Goal: Check status: Check status

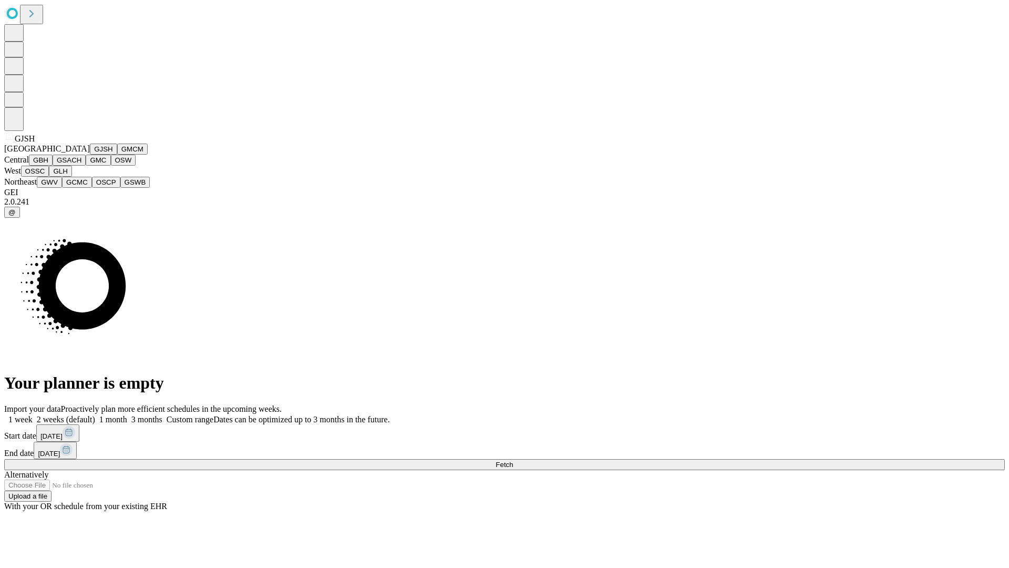
click at [90, 154] on button "GJSH" at bounding box center [103, 148] width 27 height 11
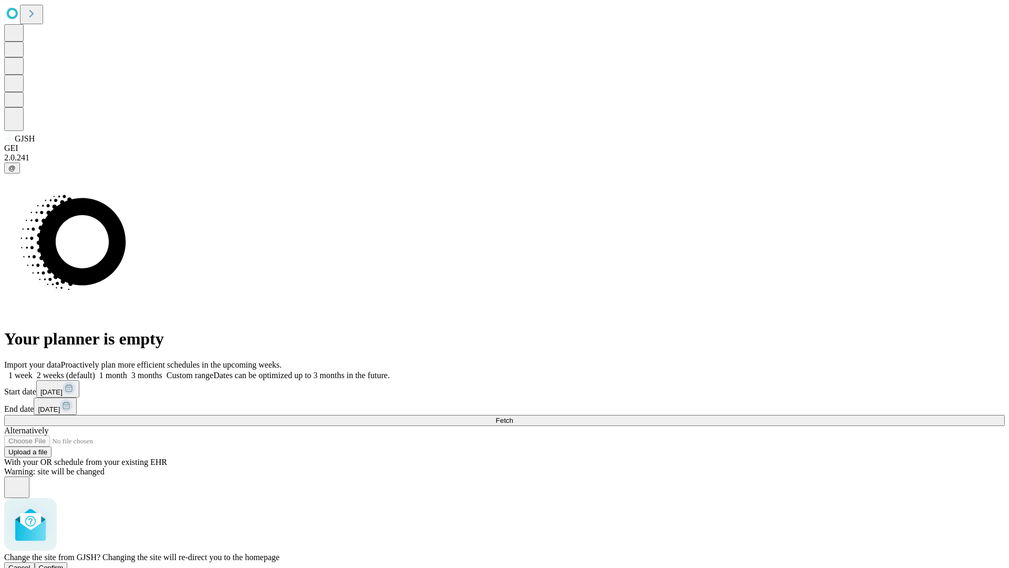
click at [64, 563] on span "Confirm" at bounding box center [51, 567] width 25 height 8
click at [127, 370] on label "1 month" at bounding box center [111, 374] width 32 height 9
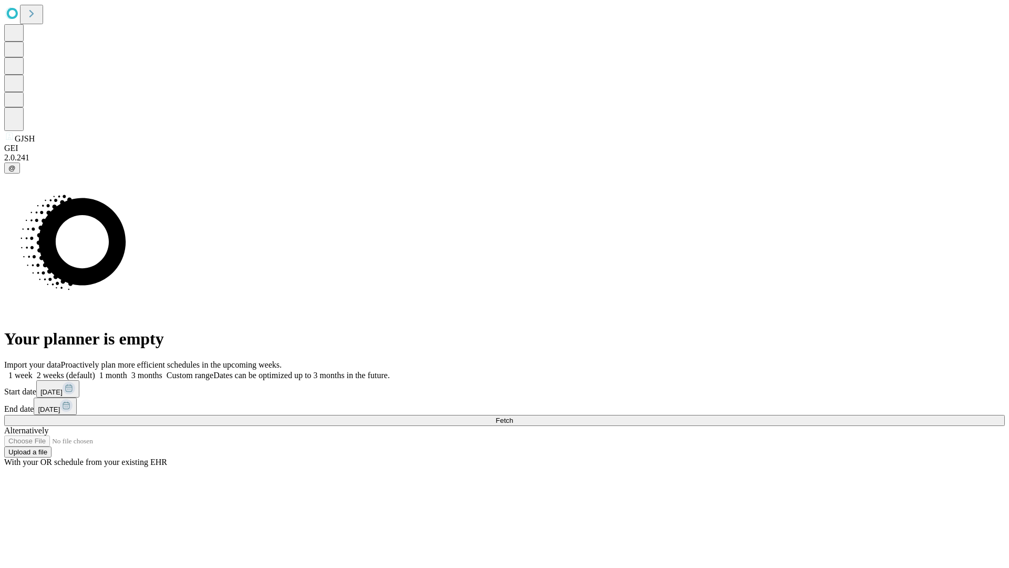
click at [513, 416] on span "Fetch" at bounding box center [504, 420] width 17 height 8
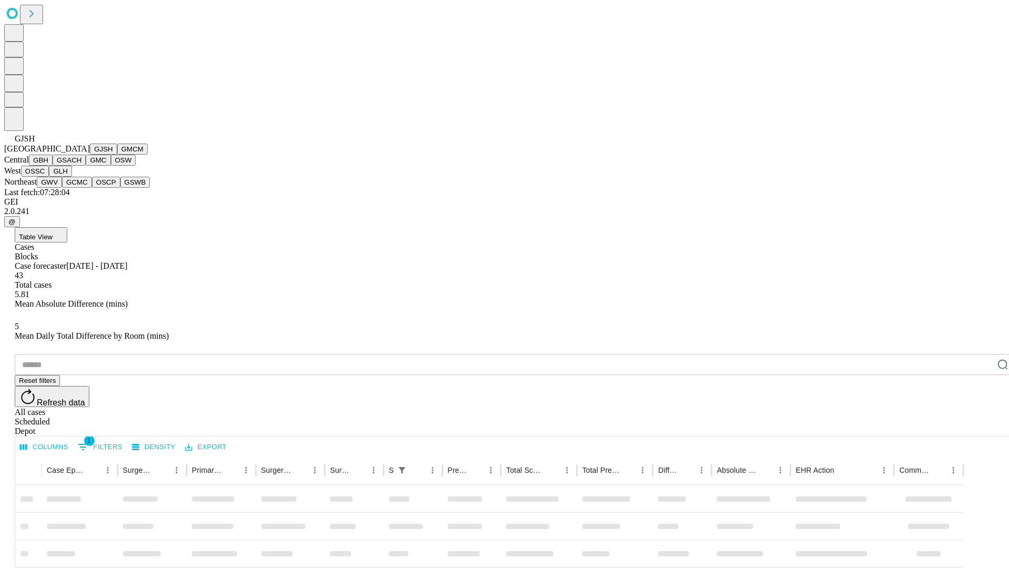
click at [117, 154] on button "GMCM" at bounding box center [132, 148] width 30 height 11
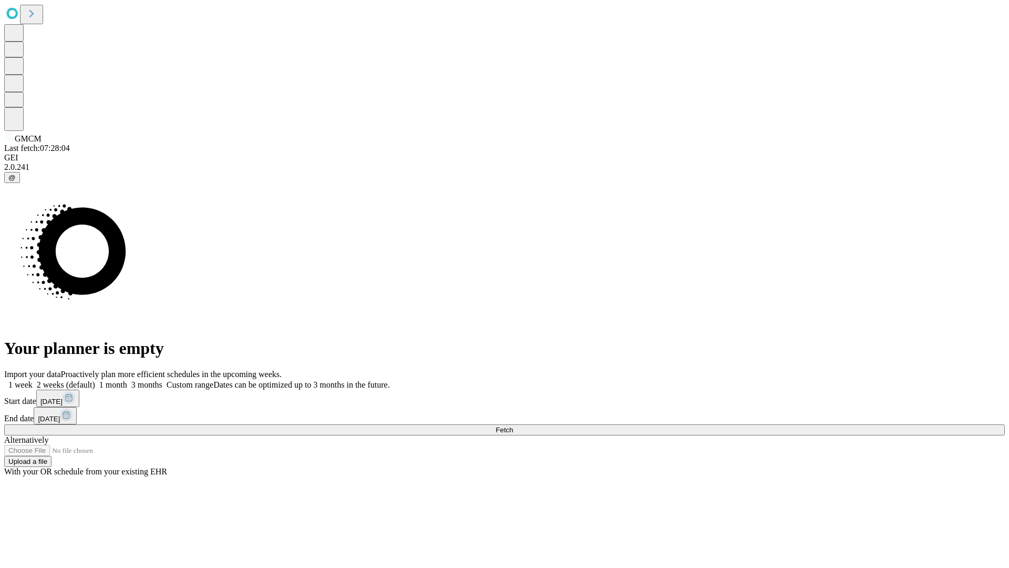
click at [513, 426] on span "Fetch" at bounding box center [504, 430] width 17 height 8
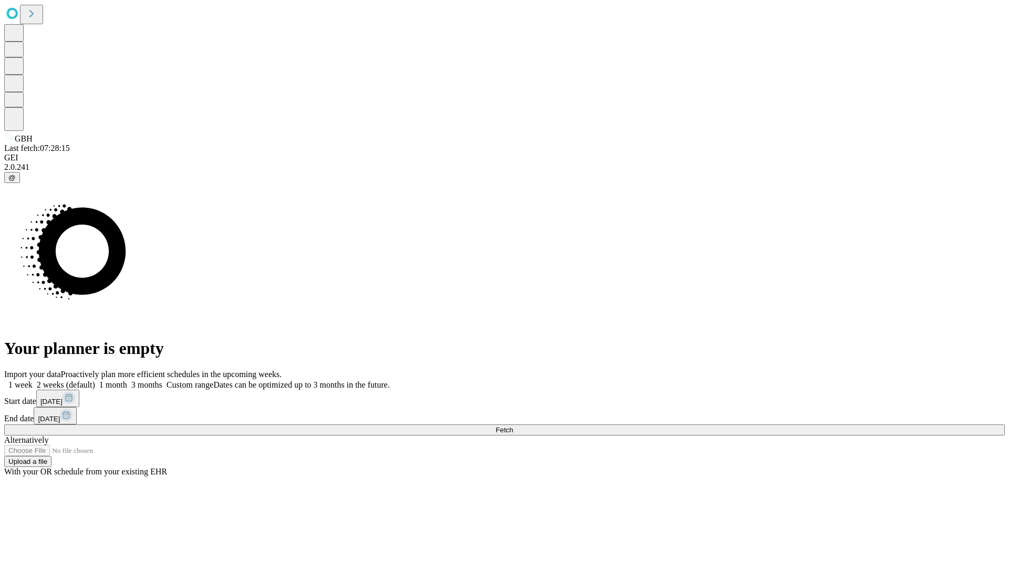
click at [127, 380] on label "1 month" at bounding box center [111, 384] width 32 height 9
click at [513, 426] on span "Fetch" at bounding box center [504, 430] width 17 height 8
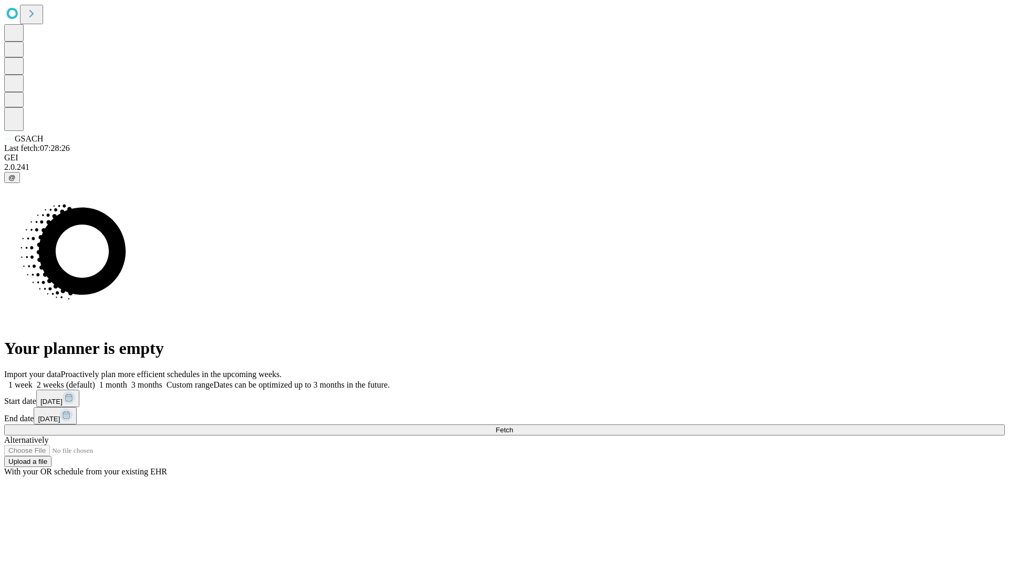
click at [127, 380] on label "1 month" at bounding box center [111, 384] width 32 height 9
click at [513, 426] on span "Fetch" at bounding box center [504, 430] width 17 height 8
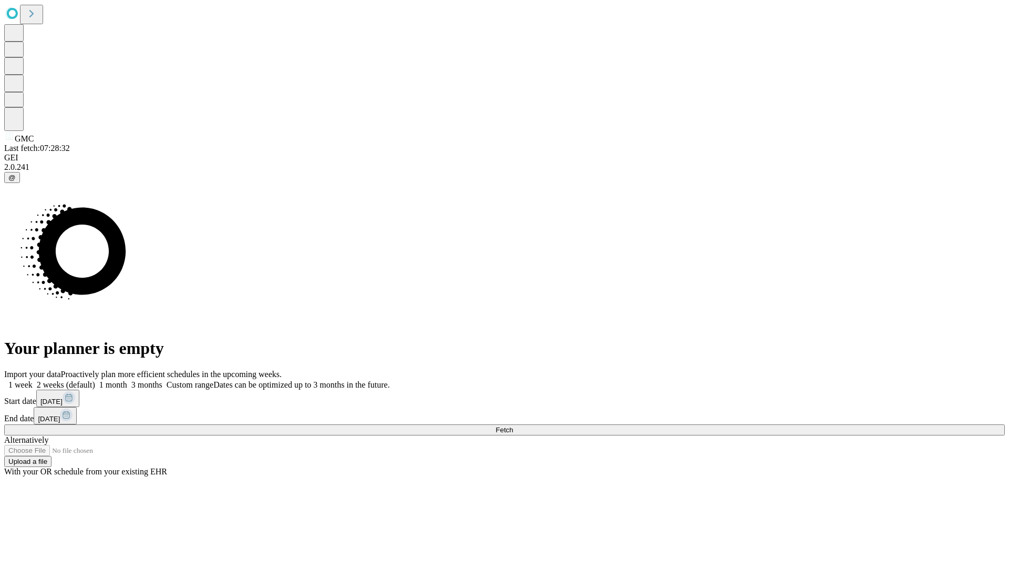
click at [127, 380] on label "1 month" at bounding box center [111, 384] width 32 height 9
click at [513, 426] on span "Fetch" at bounding box center [504, 430] width 17 height 8
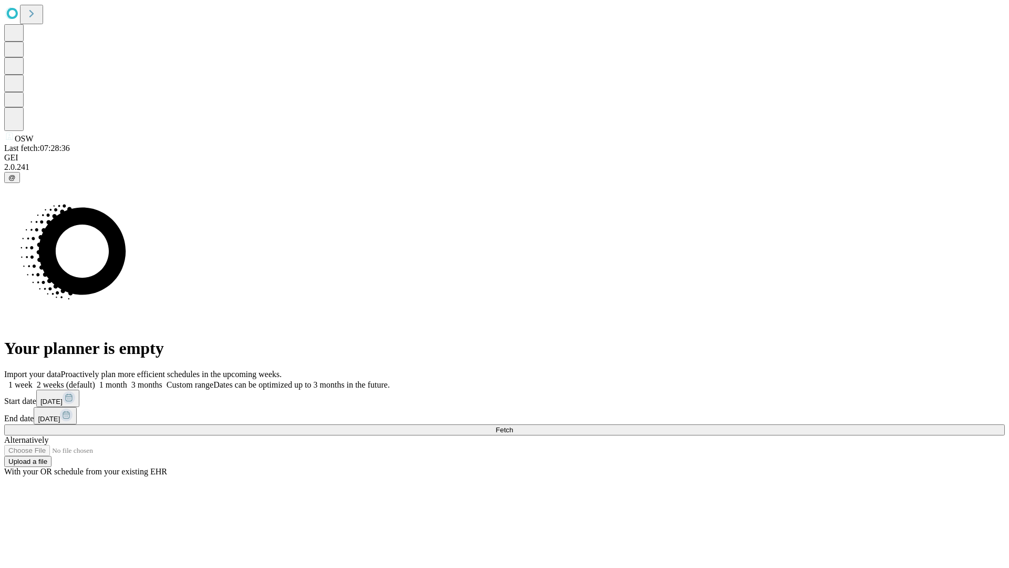
click at [127, 380] on label "1 month" at bounding box center [111, 384] width 32 height 9
click at [513, 426] on span "Fetch" at bounding box center [504, 430] width 17 height 8
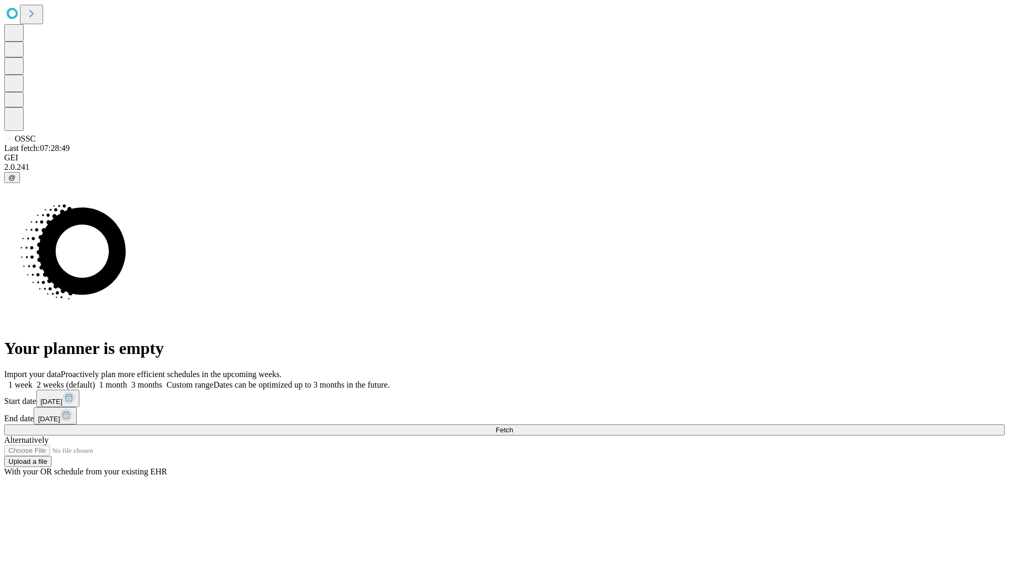
click at [127, 380] on label "1 month" at bounding box center [111, 384] width 32 height 9
click at [513, 426] on span "Fetch" at bounding box center [504, 430] width 17 height 8
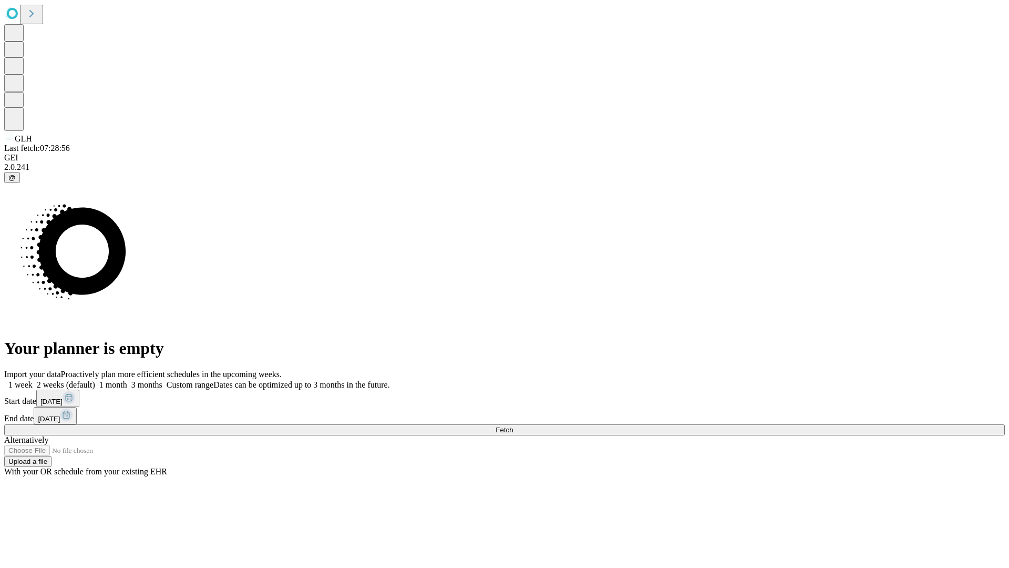
click at [513, 426] on span "Fetch" at bounding box center [504, 430] width 17 height 8
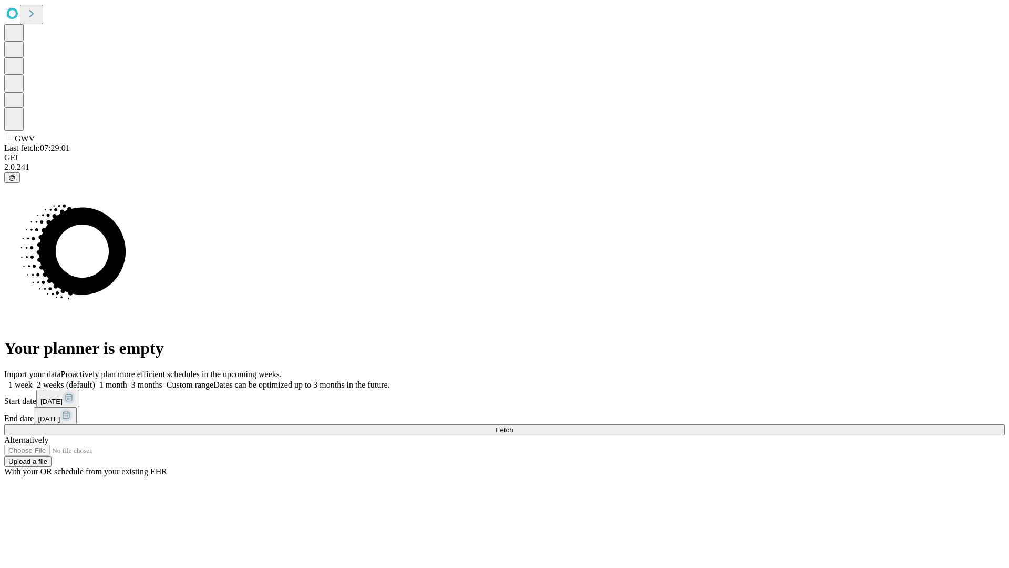
click at [127, 380] on label "1 month" at bounding box center [111, 384] width 32 height 9
click at [513, 426] on span "Fetch" at bounding box center [504, 430] width 17 height 8
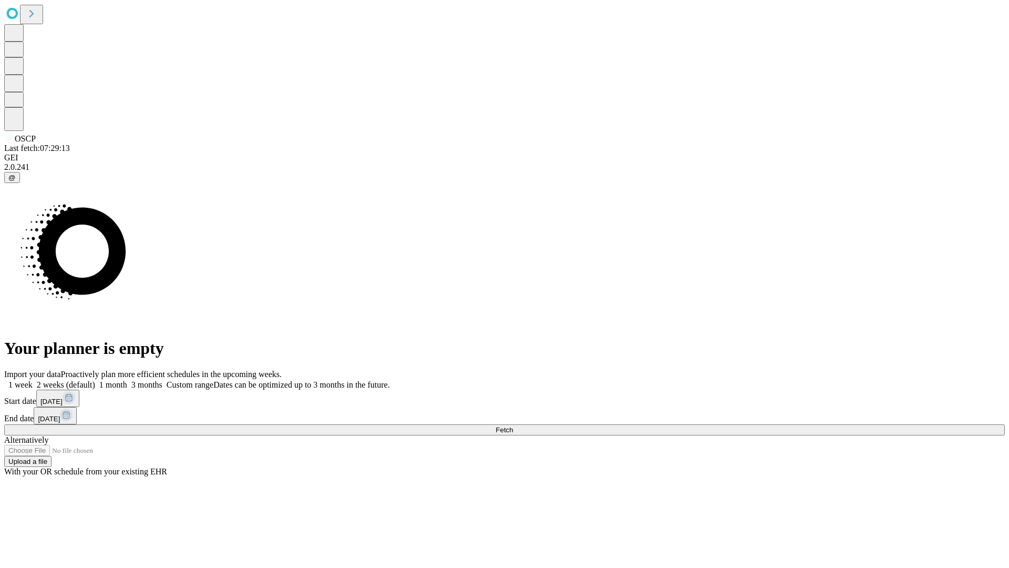
click at [127, 380] on label "1 month" at bounding box center [111, 384] width 32 height 9
click at [513, 426] on span "Fetch" at bounding box center [504, 430] width 17 height 8
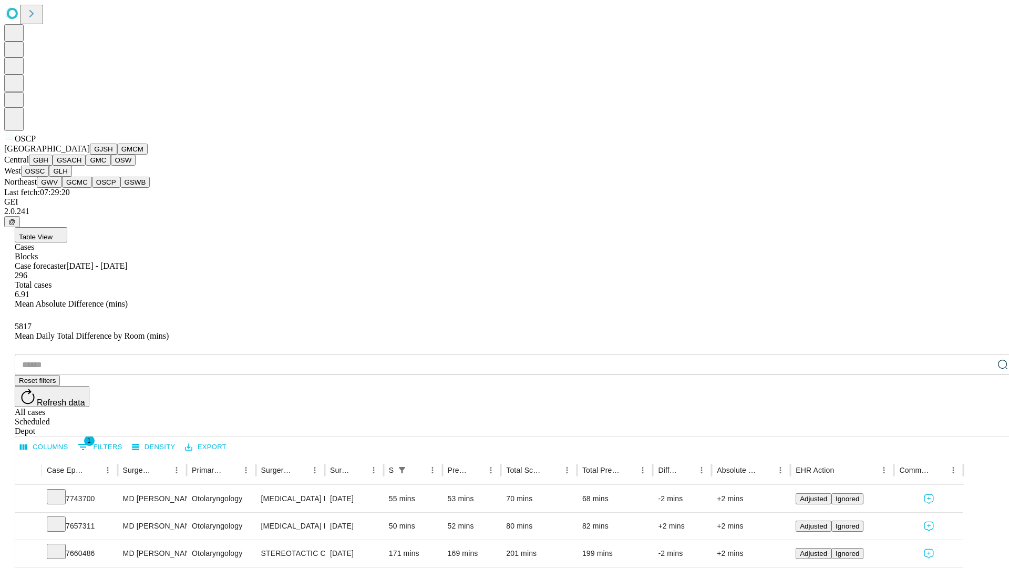
click at [120, 188] on button "GSWB" at bounding box center [135, 182] width 30 height 11
